Goal: Information Seeking & Learning: Learn about a topic

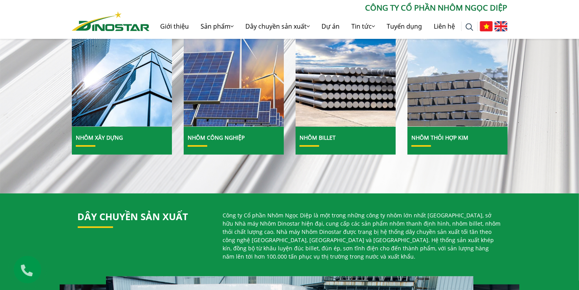
scroll to position [314, 0]
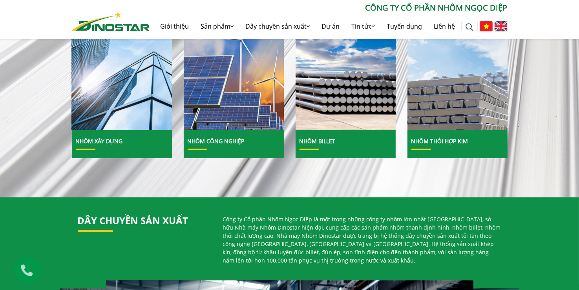
click at [127, 105] on img at bounding box center [121, 69] width 107 height 131
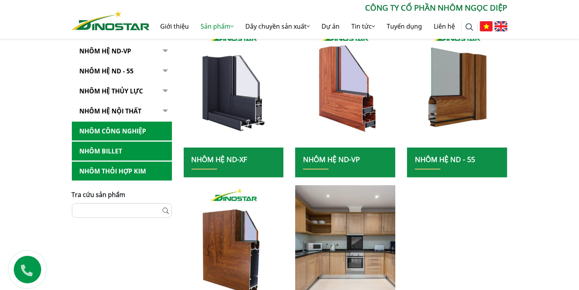
scroll to position [157, 0]
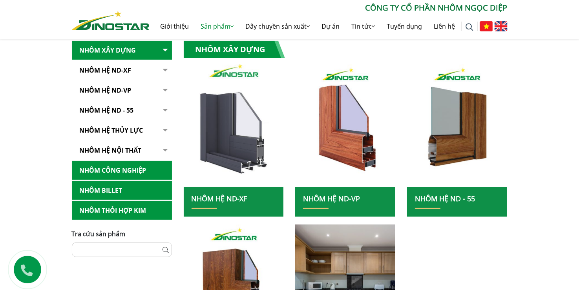
click at [248, 152] on img at bounding box center [233, 125] width 107 height 131
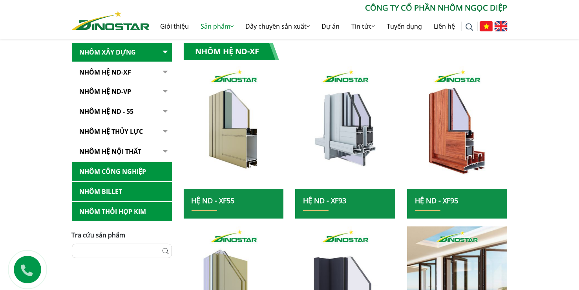
scroll to position [157, 0]
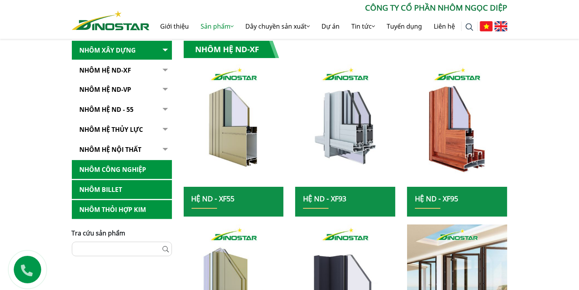
click at [226, 196] on link "Hệ ND - XF55" at bounding box center [212, 198] width 43 height 9
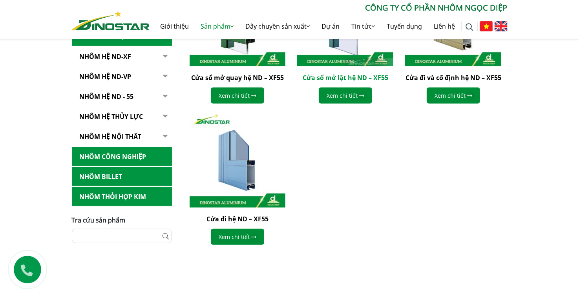
scroll to position [314, 0]
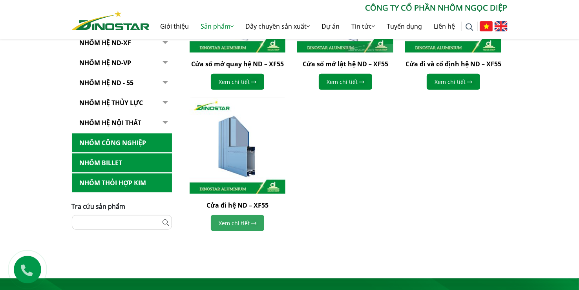
click at [258, 226] on link "Xem chi tiết" at bounding box center [237, 223] width 53 height 16
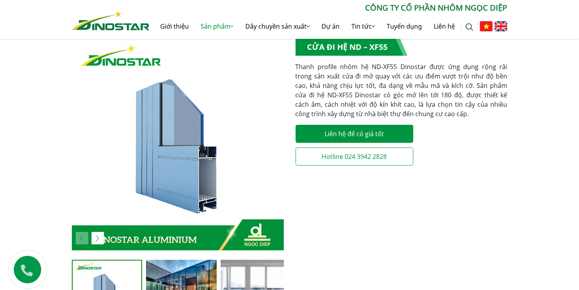
scroll to position [39, 0]
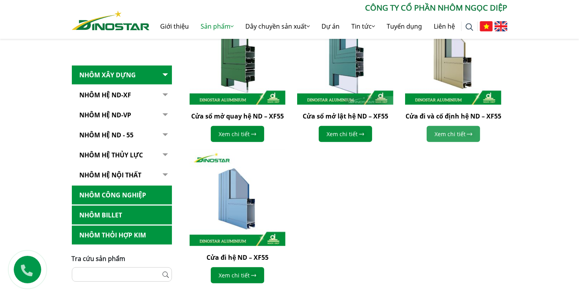
scroll to position [314, 0]
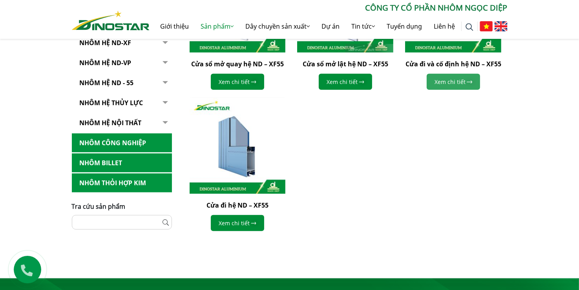
click at [465, 80] on link "Xem chi tiết" at bounding box center [452, 82] width 53 height 16
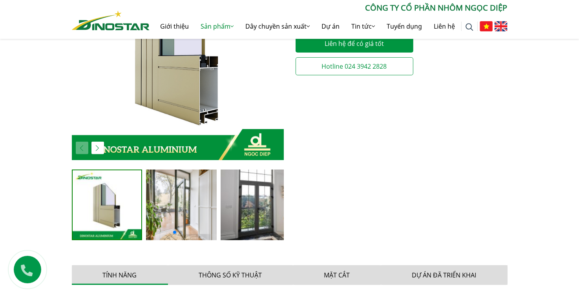
scroll to position [275, 0]
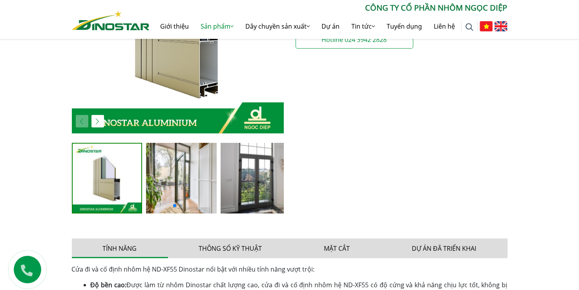
click at [198, 185] on img "2 / 4" at bounding box center [181, 178] width 71 height 71
click at [264, 160] on img "3 / 4" at bounding box center [255, 178] width 71 height 71
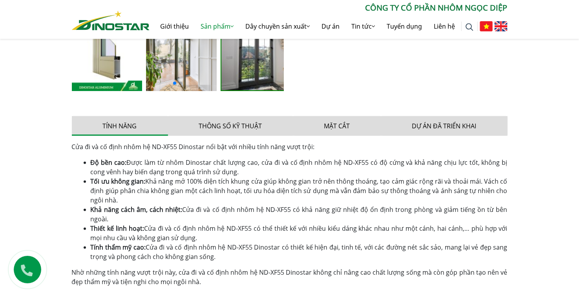
scroll to position [392, 0]
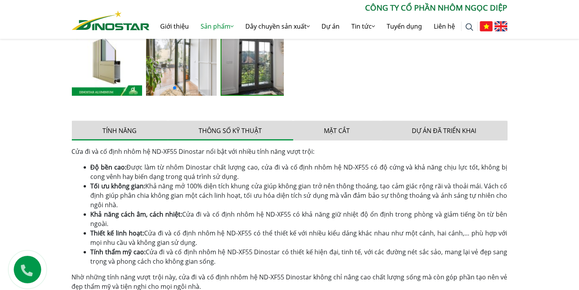
click at [236, 129] on button "Thông số kỹ thuật" at bounding box center [230, 131] width 125 height 20
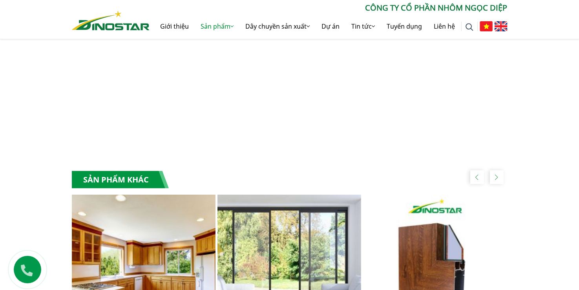
scroll to position [902, 0]
